Goal: Information Seeking & Learning: Learn about a topic

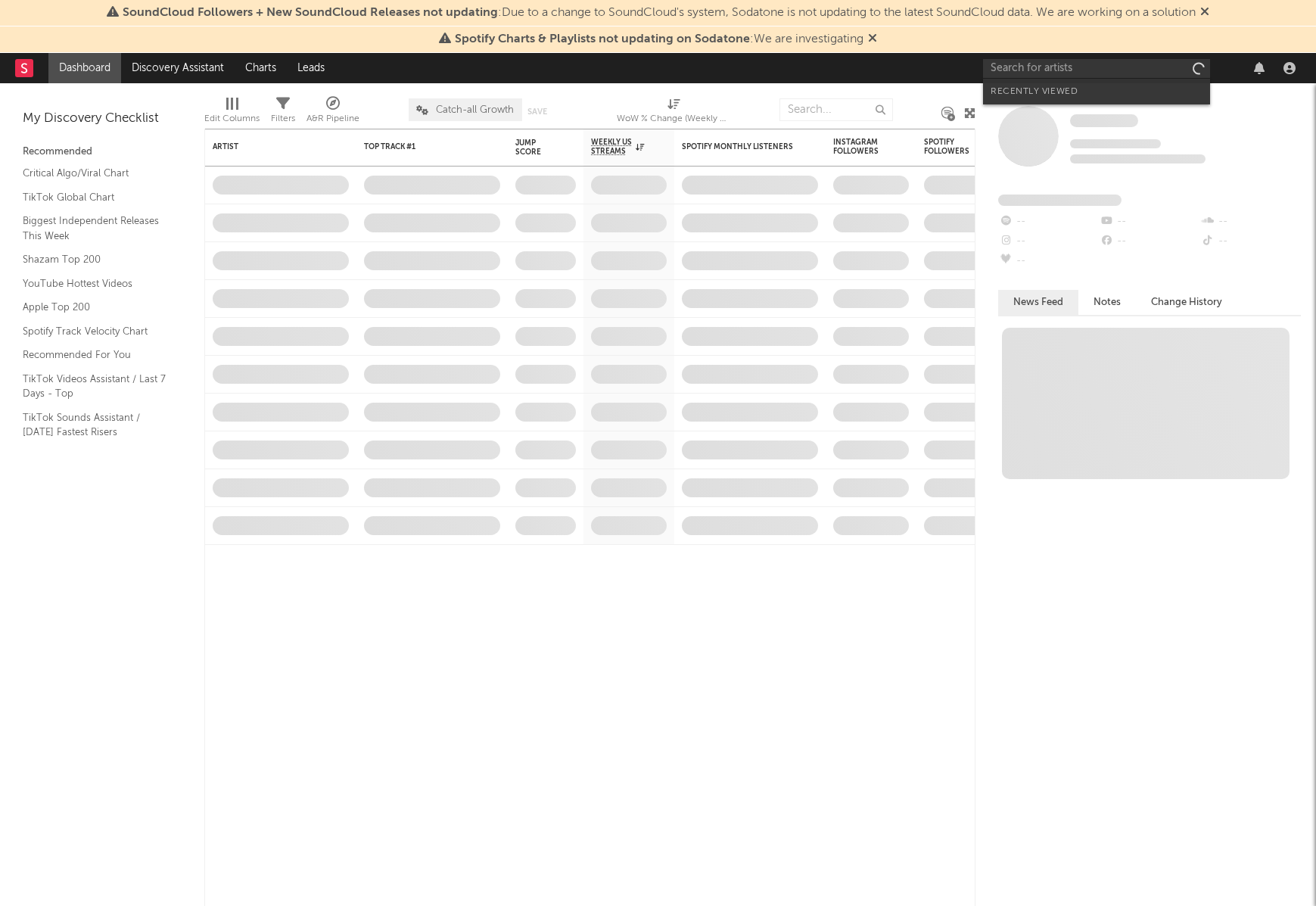
click at [1022, 68] on input "text" at bounding box center [1096, 68] width 227 height 19
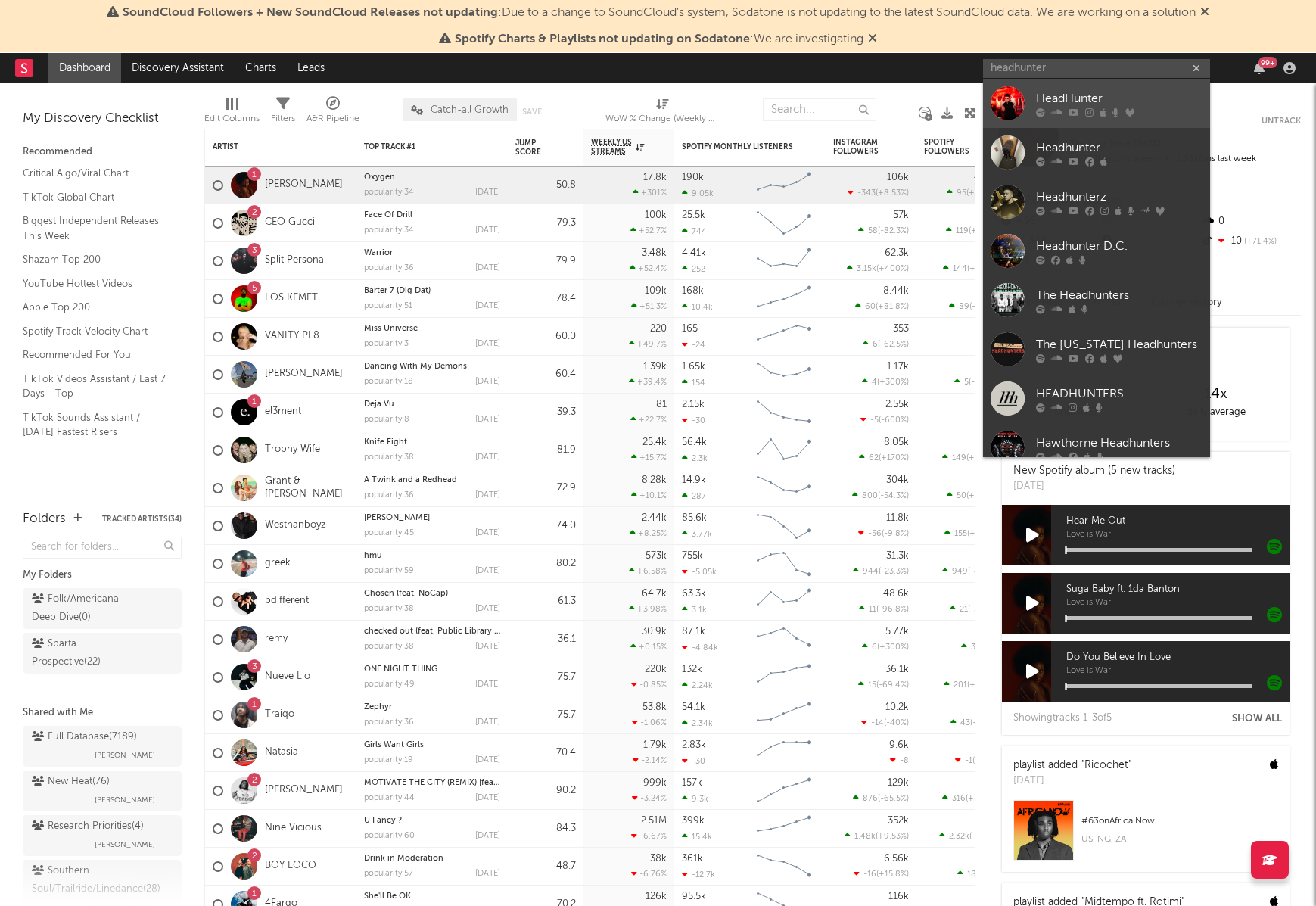
type input "headhunter"
click at [1058, 113] on icon at bounding box center [1056, 112] width 12 height 9
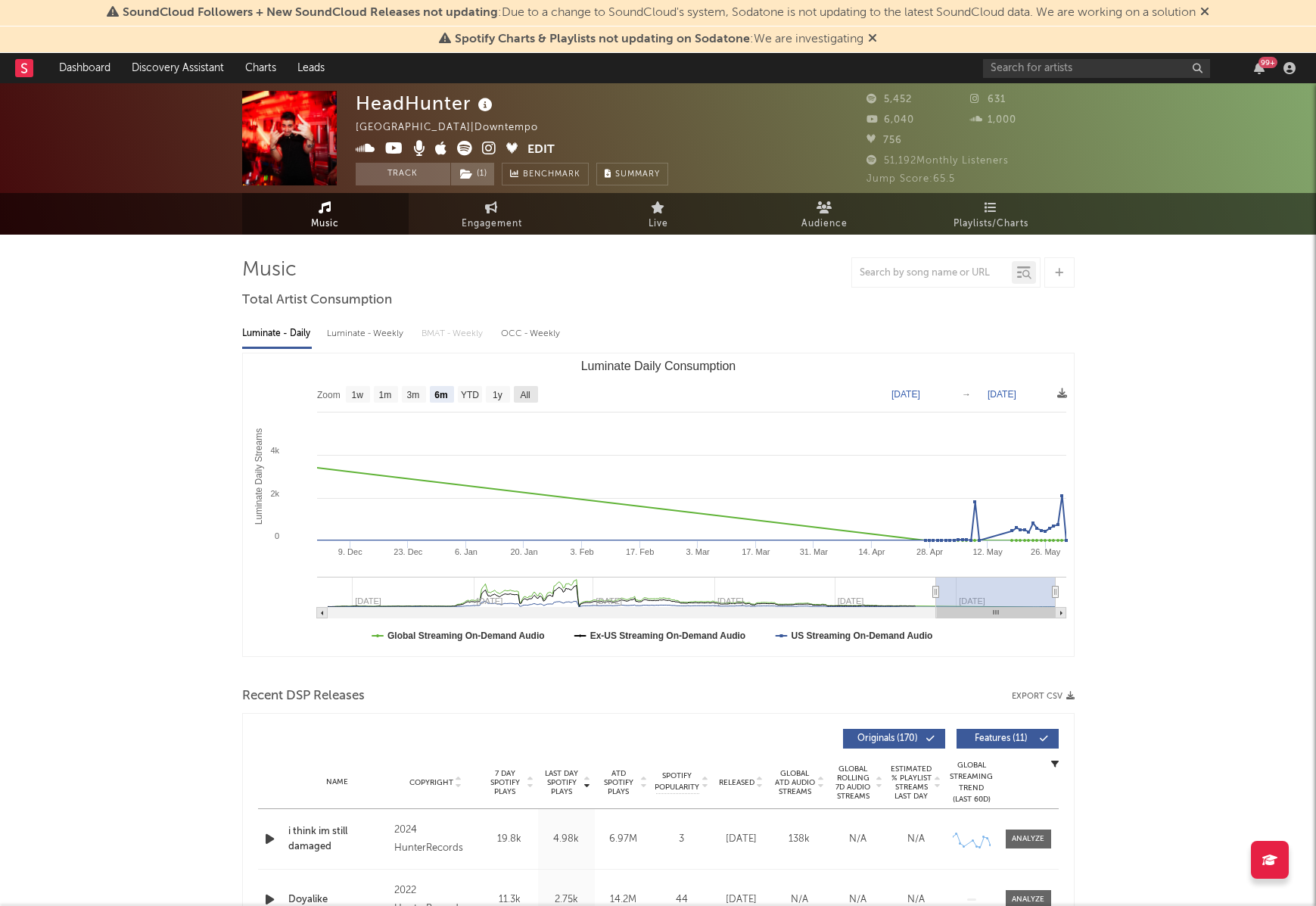
click at [518, 395] on rect "Luminate Daily Consumption" at bounding box center [526, 394] width 24 height 17
select select "All"
type input "[DATE]"
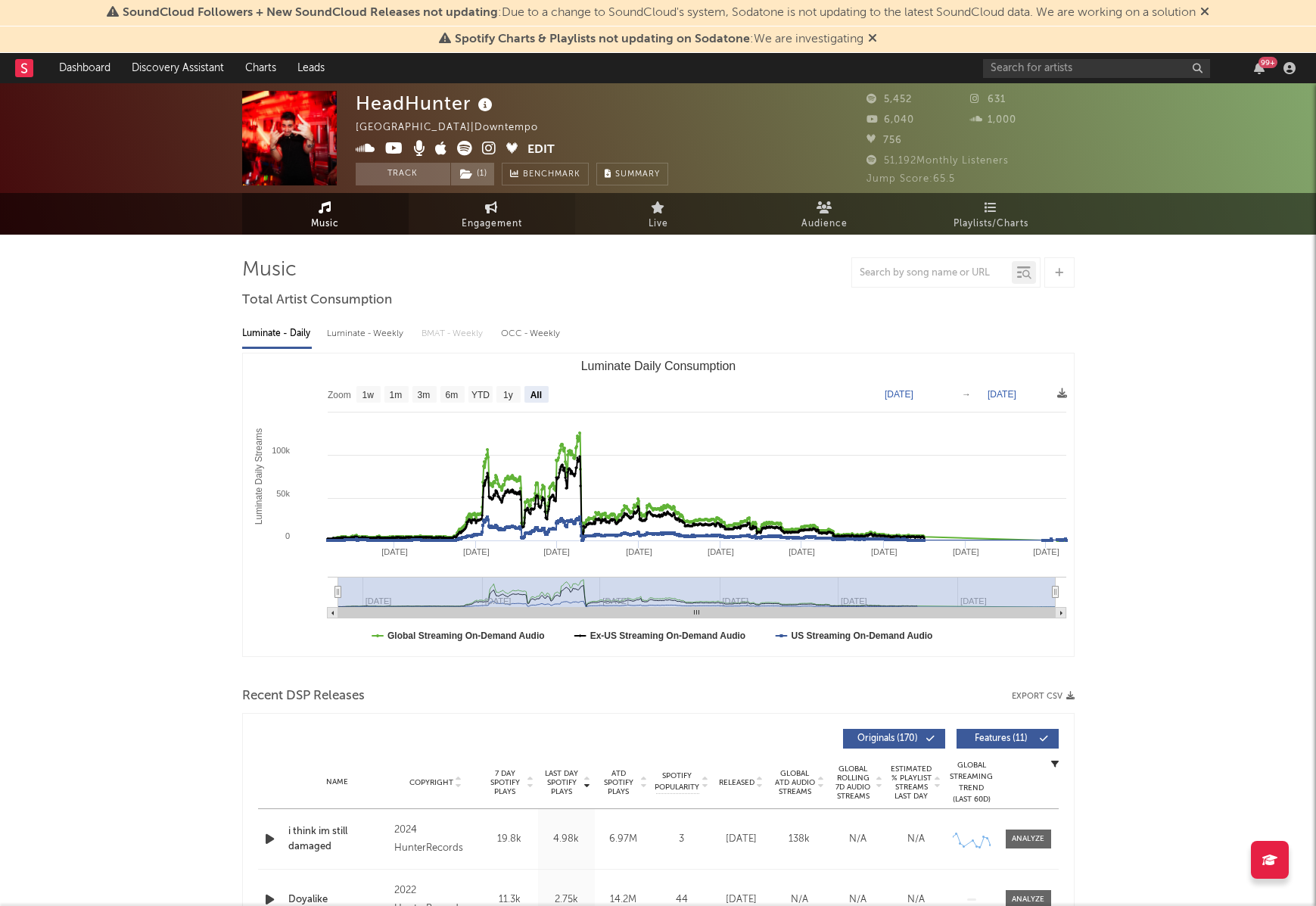
click at [487, 209] on icon at bounding box center [491, 207] width 13 height 12
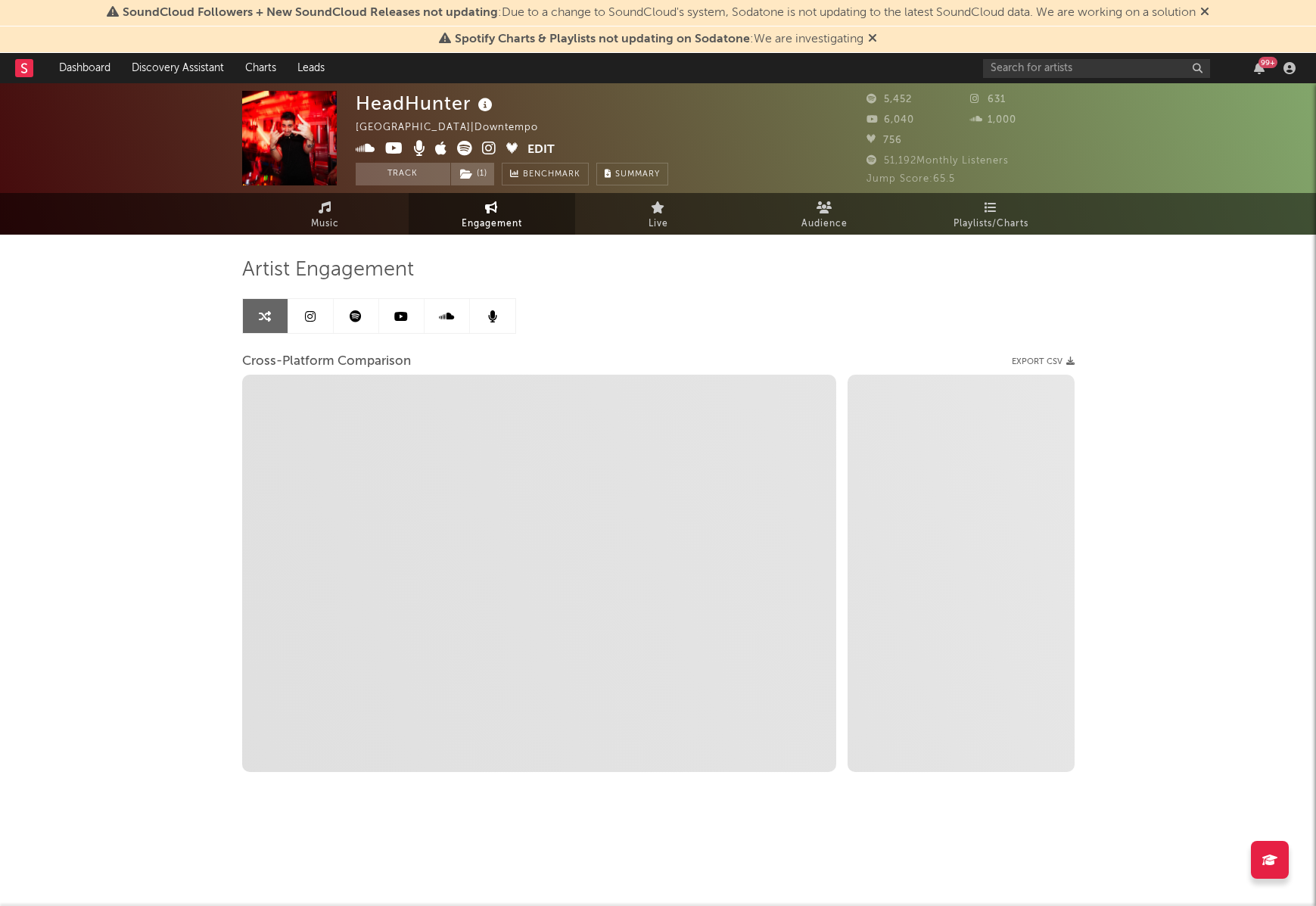
select select "1w"
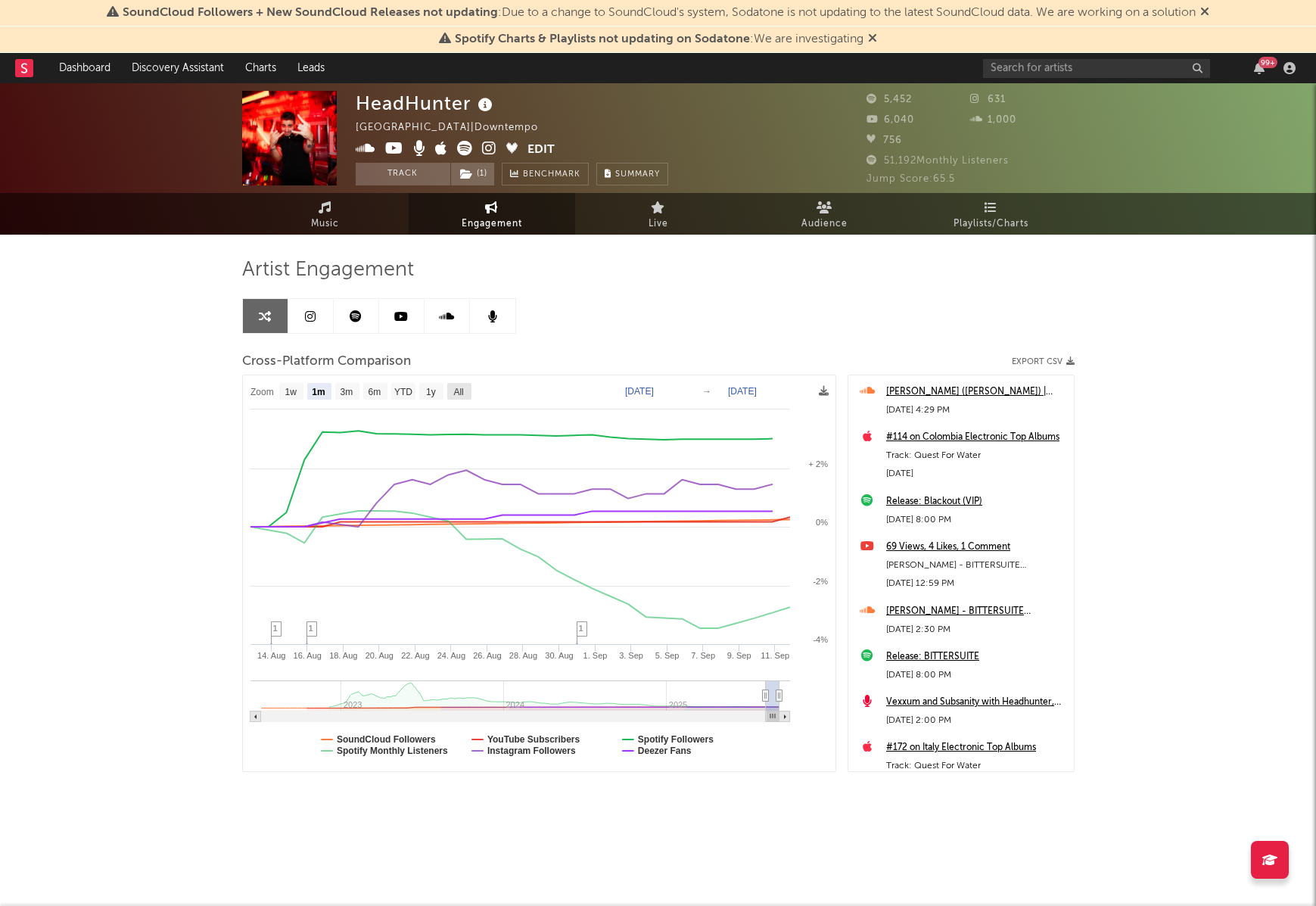
click at [458, 391] on text "All" at bounding box center [458, 392] width 10 height 11
select select "All"
type input "[DATE]"
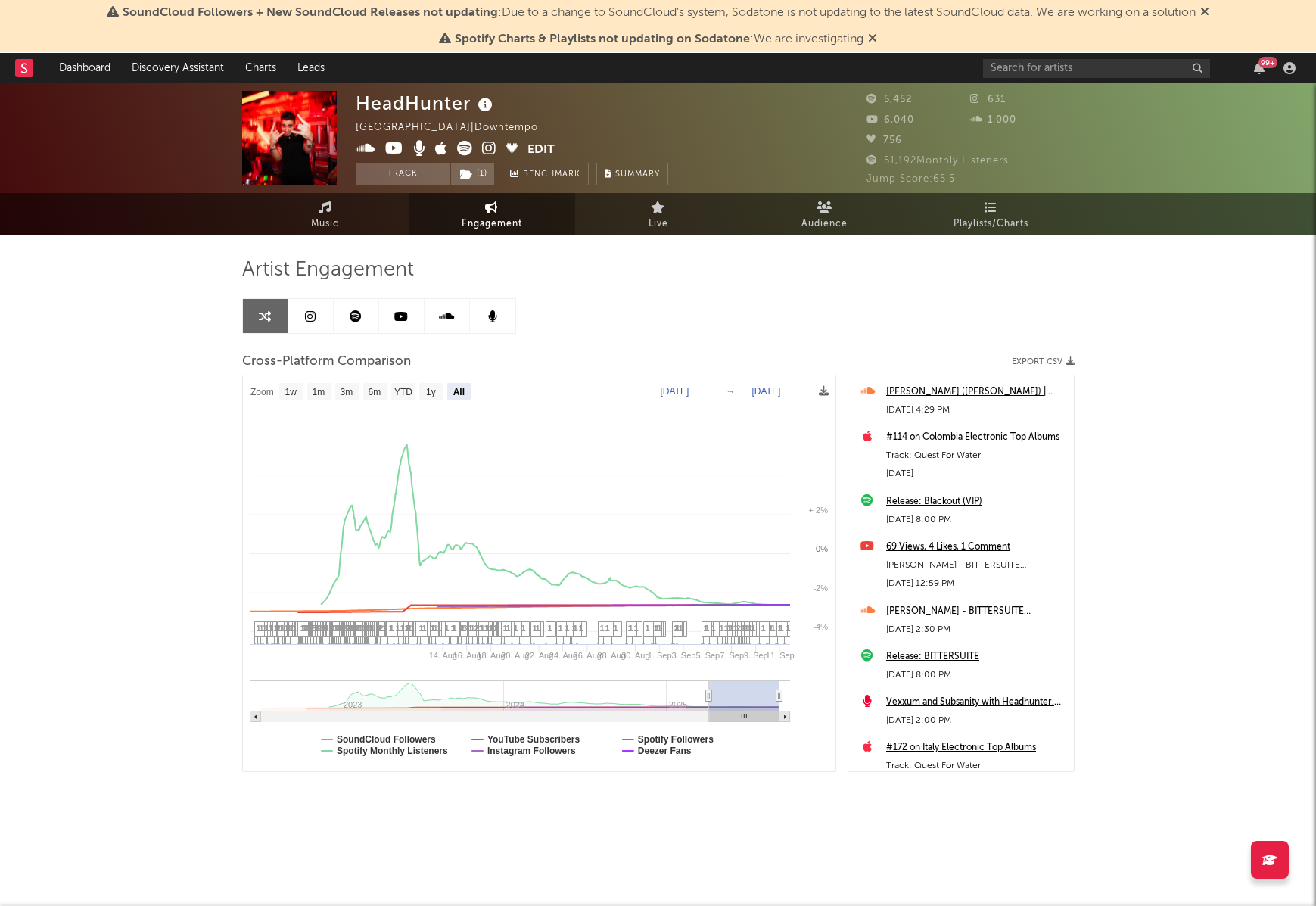
select select "All"
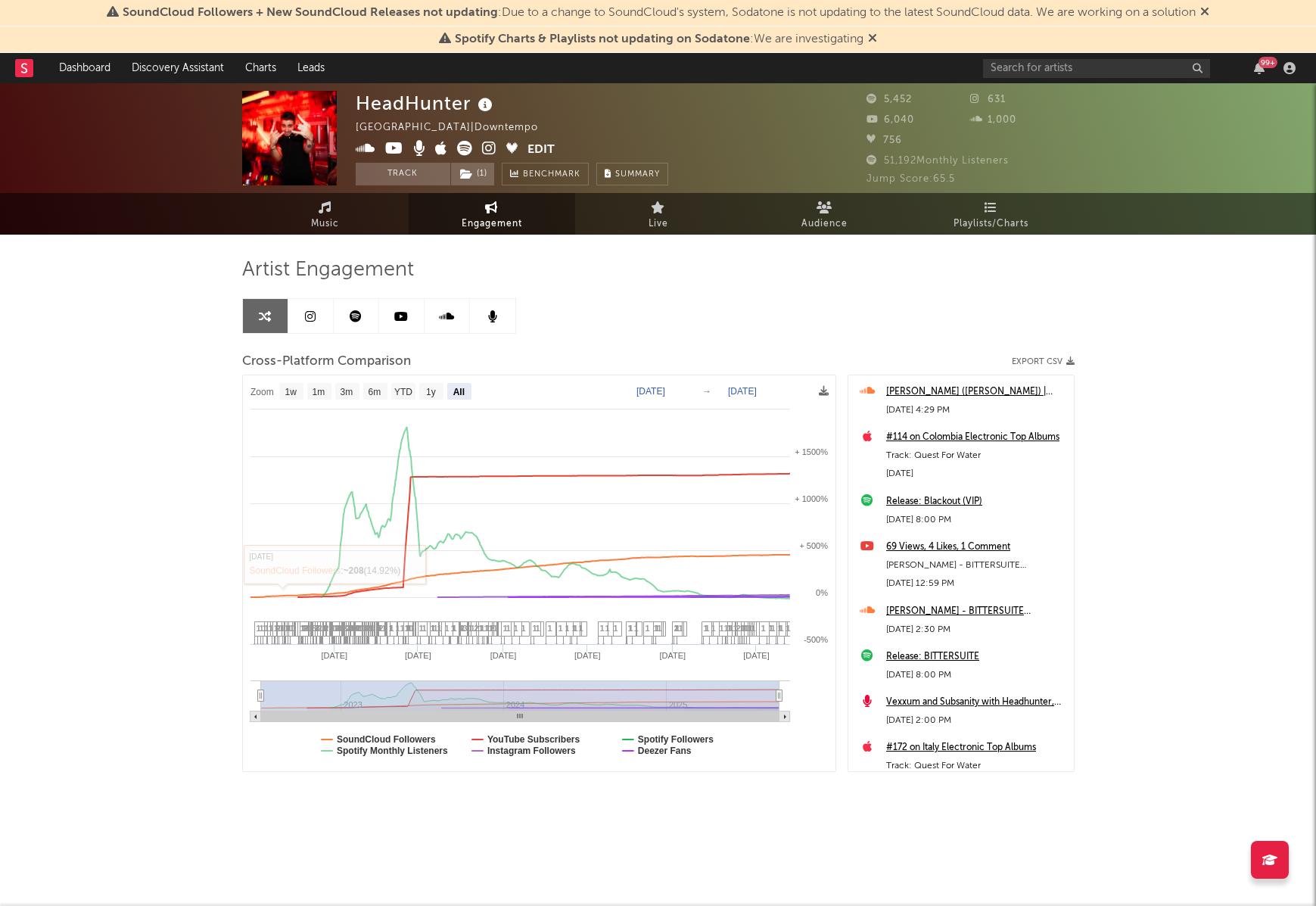
click at [156, 468] on div "HeadHunter [GEOGRAPHIC_DATA] | Downtempo Edit Track ( 1 ) Benchmark Summary 5,4…" at bounding box center [658, 480] width 1316 height 795
click at [577, 318] on div "Artist Engagement Cross-Platform Comparison Export CSV Zoom 1w 1m 3m 6m YTD 1y …" at bounding box center [658, 514] width 832 height 515
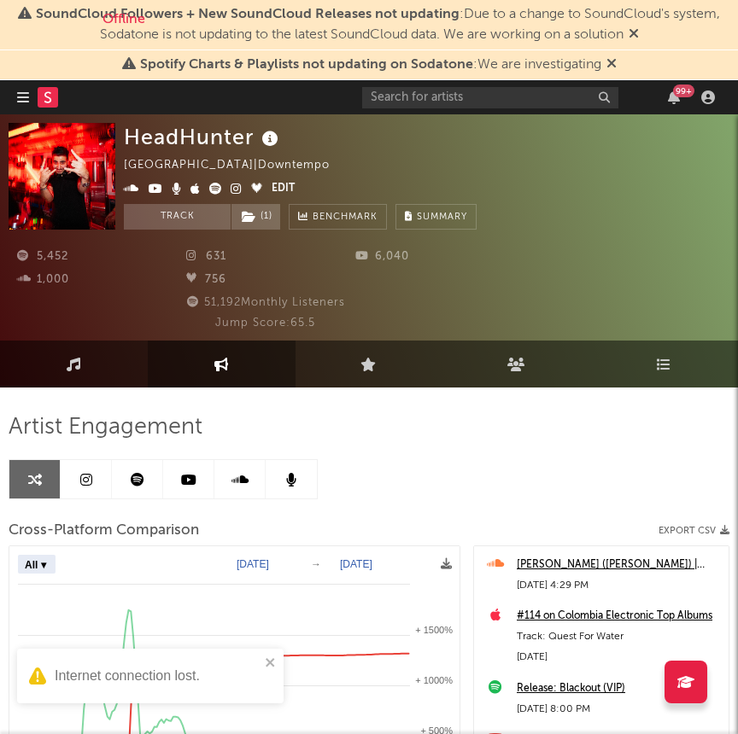
select select "All"
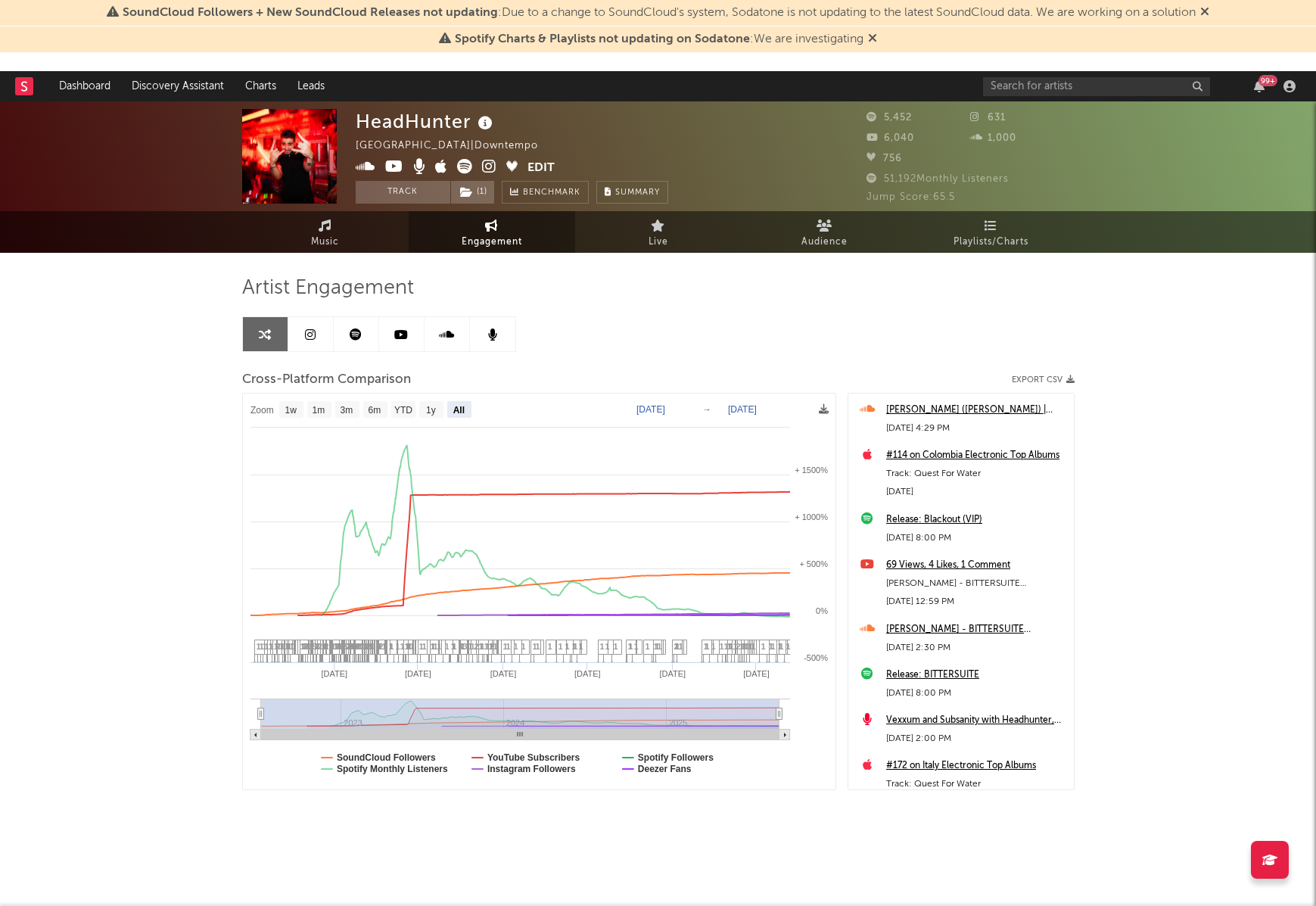
select select "All"
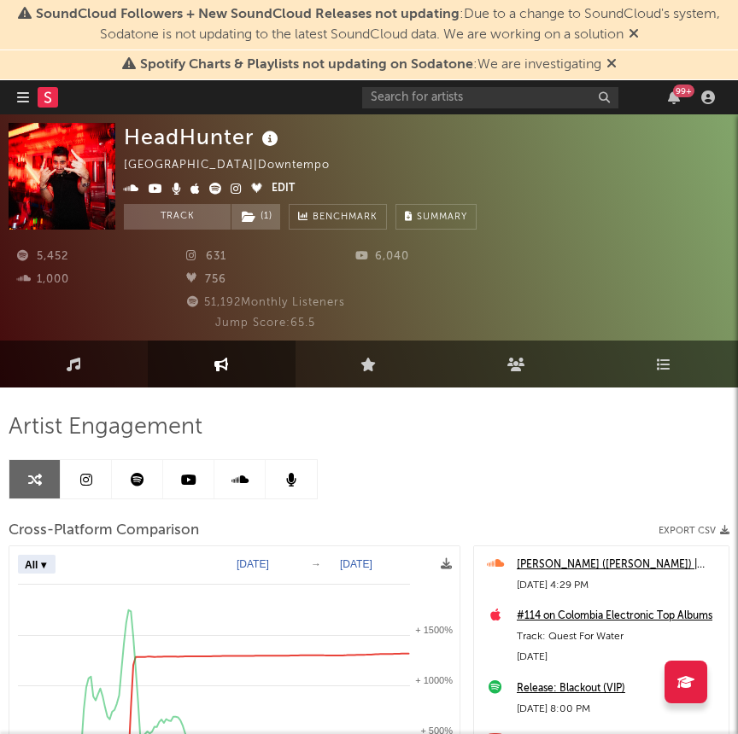
select select "All"
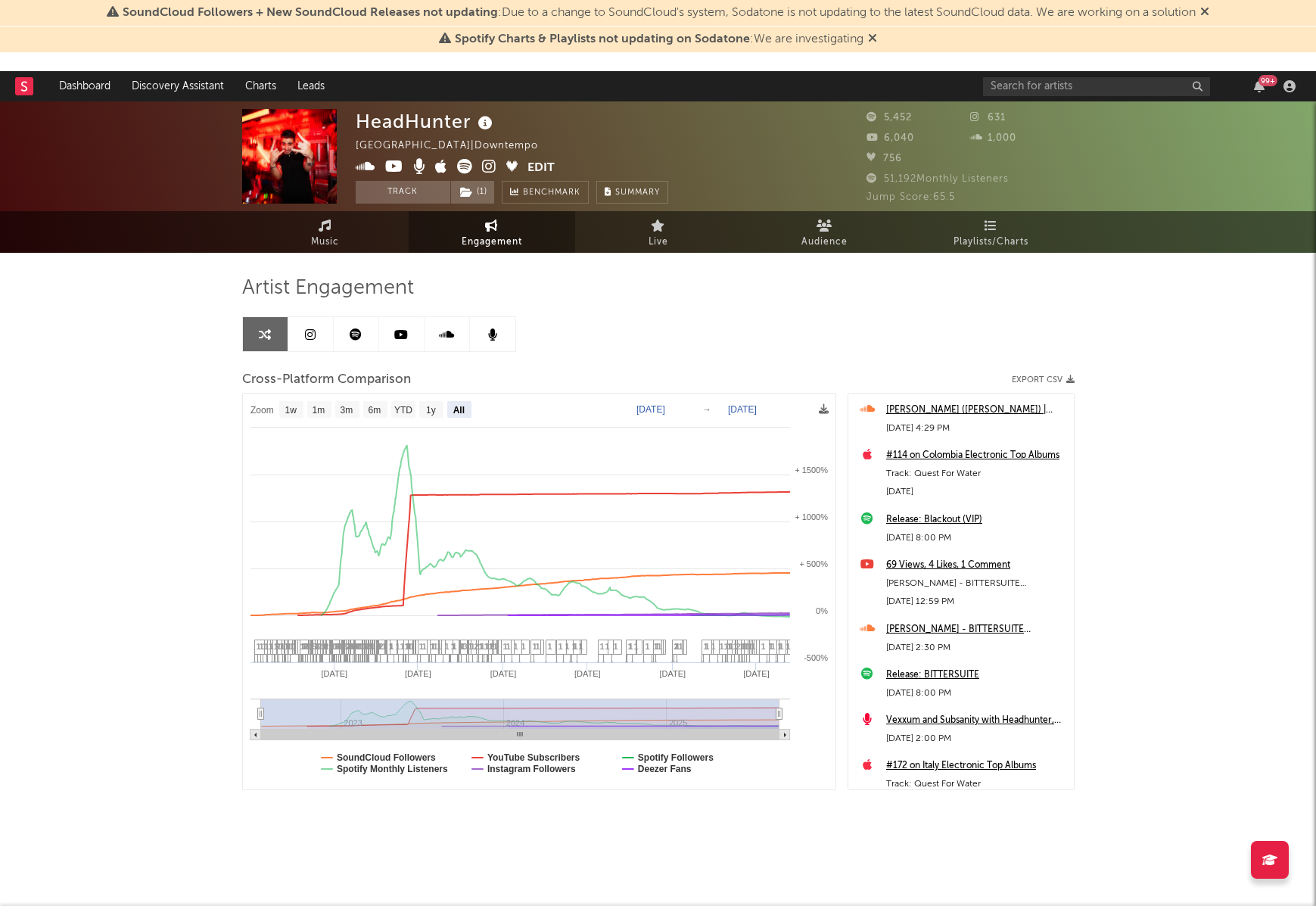
select select "All"
